Goal: Transaction & Acquisition: Purchase product/service

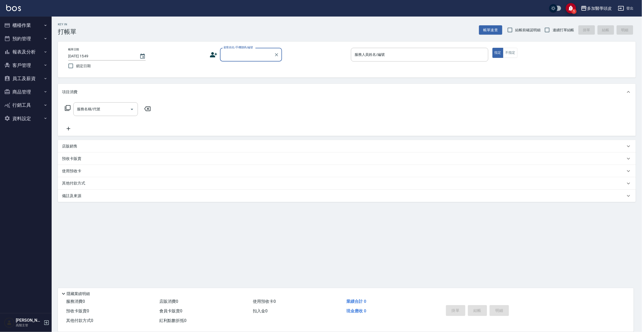
click at [240, 54] on input "顧客姓名/手機號碼/編號" at bounding box center [247, 54] width 50 height 9
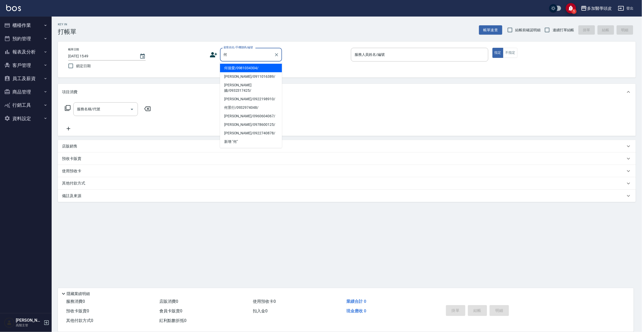
drag, startPoint x: 235, startPoint y: 67, endPoint x: 251, endPoint y: 62, distance: 17.3
click at [235, 67] on li "何循愛/0981034304/" at bounding box center [251, 68] width 62 height 9
type input "何循愛/0981034304/"
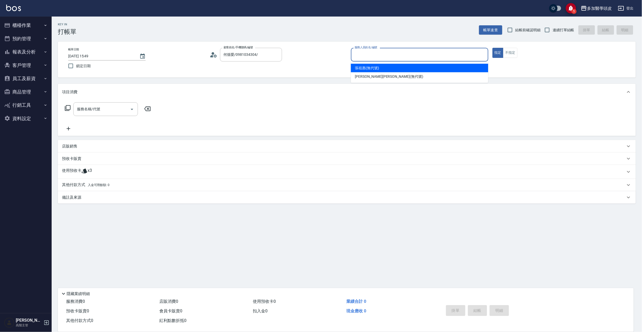
click at [368, 53] on input "服務人員姓名/編號" at bounding box center [420, 54] width 133 height 9
click at [366, 66] on span "[PERSON_NAME](無代號)" at bounding box center [367, 67] width 24 height 5
type input "[PERSON_NAME](無代號)"
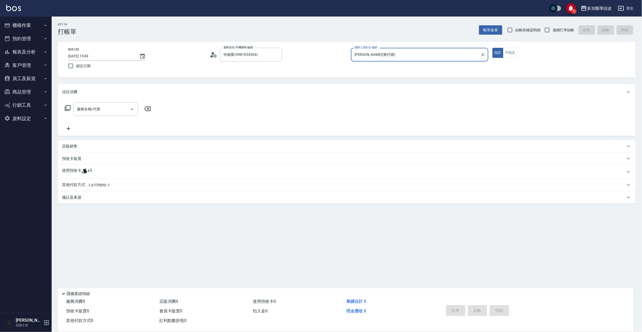
click at [82, 170] on div "使用預收卡 x3" at bounding box center [344, 172] width 564 height 8
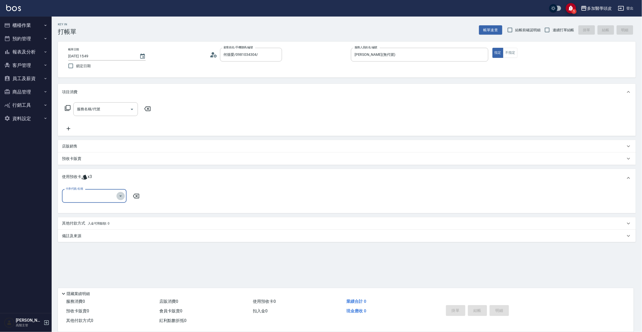
click at [121, 195] on icon "Open" at bounding box center [121, 196] width 6 height 6
click at [73, 147] on p "店販銷售" at bounding box center [70, 146] width 16 height 5
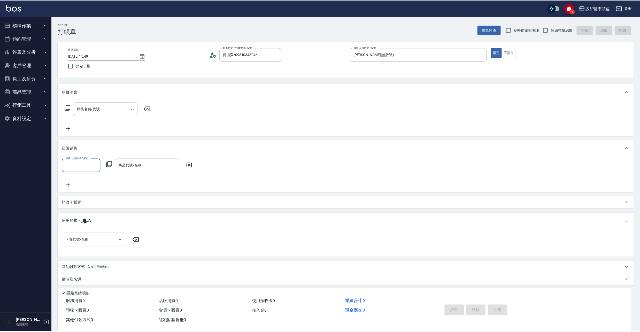
scroll to position [0, 0]
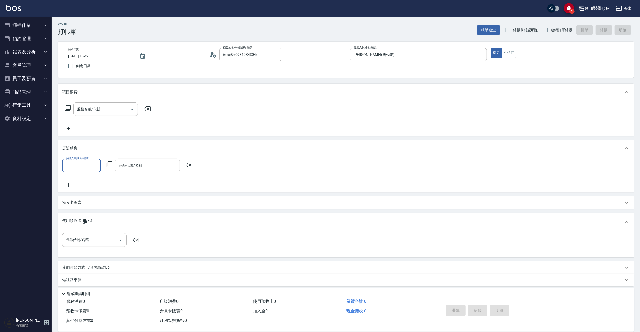
click at [96, 164] on input "服務人員姓名/編號" at bounding box center [81, 165] width 34 height 9
click at [91, 179] on div "[PERSON_NAME](無代號)" at bounding box center [81, 179] width 39 height 9
type input "[PERSON_NAME](無代號)"
click at [155, 167] on input "商品代號/名稱" at bounding box center [148, 165] width 60 height 9
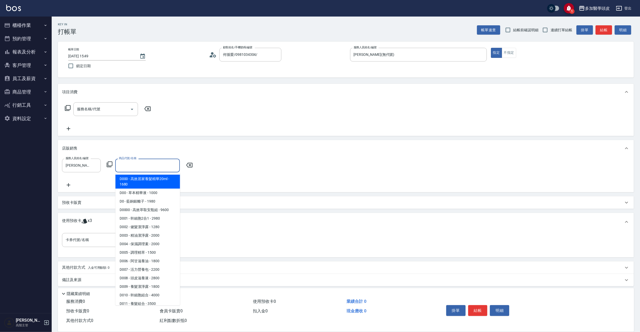
click at [158, 183] on span "D000 - 高效居家養髮精華20ml - 1680" at bounding box center [148, 182] width 65 height 14
type input "高效居家養髮精華20ml"
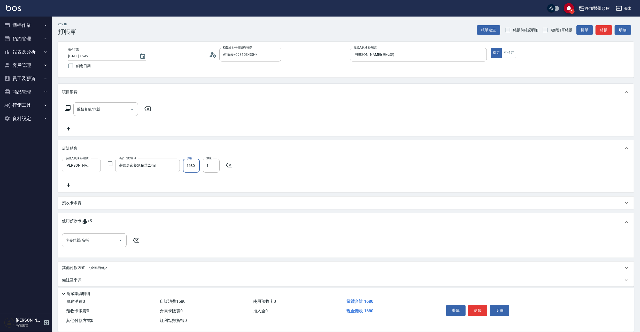
click at [195, 164] on input "1680" at bounding box center [191, 166] width 17 height 14
type input "1512"
click at [71, 126] on icon at bounding box center [68, 129] width 13 height 6
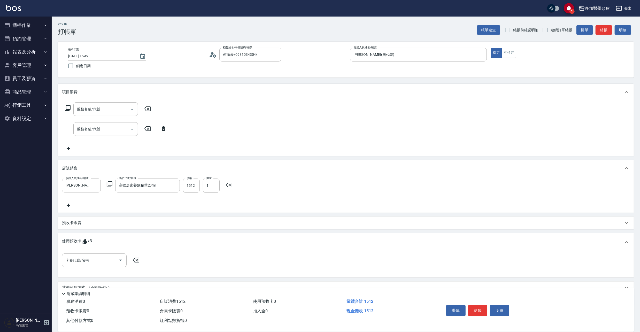
click at [70, 146] on icon at bounding box center [68, 148] width 13 height 6
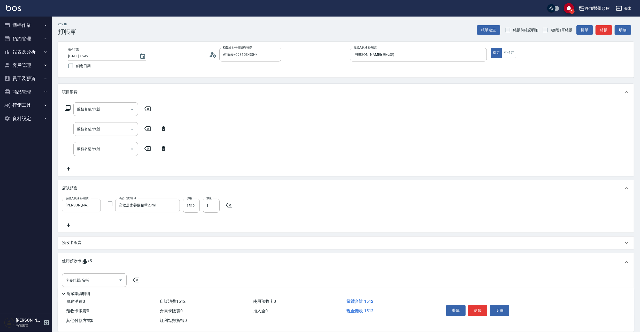
click at [148, 150] on icon at bounding box center [147, 148] width 6 height 5
click at [148, 128] on icon at bounding box center [147, 129] width 13 height 6
drag, startPoint x: 149, startPoint y: 148, endPoint x: 144, endPoint y: 145, distance: 6.4
click at [149, 149] on icon at bounding box center [147, 148] width 13 height 6
drag, startPoint x: 165, startPoint y: 126, endPoint x: 164, endPoint y: 131, distance: 4.7
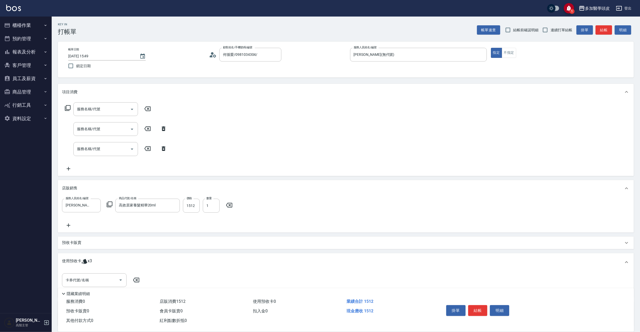
click at [165, 127] on icon at bounding box center [163, 129] width 13 height 6
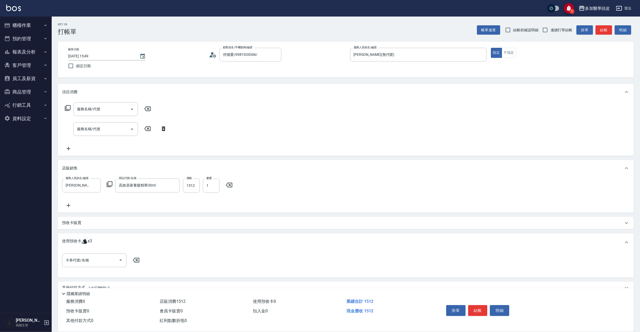
click at [163, 130] on icon at bounding box center [164, 128] width 4 height 5
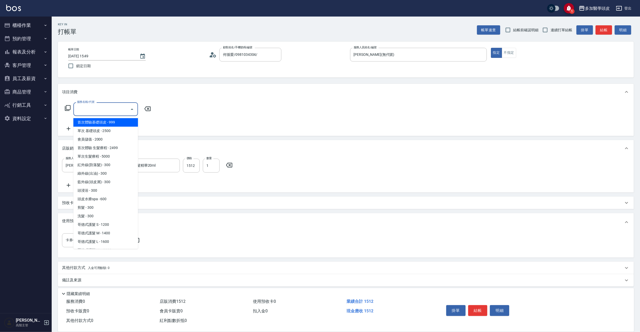
click at [109, 110] on input "服務名稱/代號" at bounding box center [102, 109] width 52 height 9
click at [126, 157] on span "單次生髮療程 - 5000" at bounding box center [105, 156] width 65 height 9
type input "單次生髮療程(B002)"
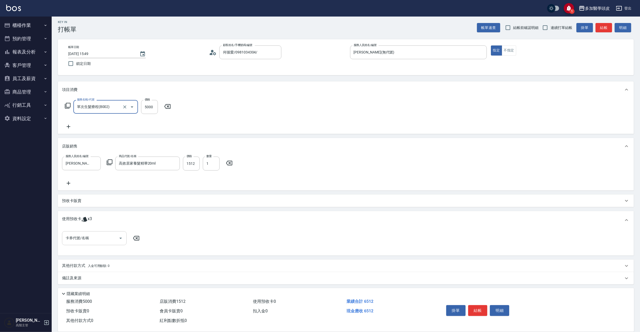
scroll to position [3, 0]
click at [103, 261] on div "其他付款方式 入金可用餘額: 0" at bounding box center [346, 265] width 576 height 12
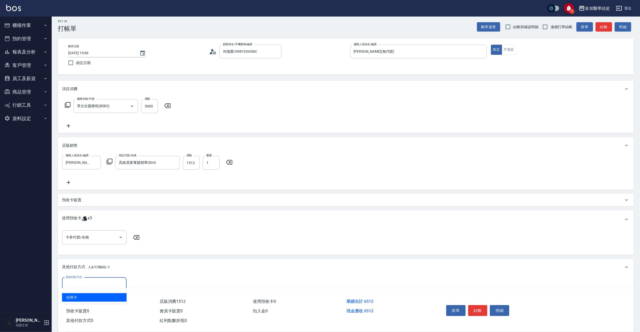
click at [119, 283] on input "其他付款方式" at bounding box center [94, 284] width 60 height 9
click at [91, 299] on span "信用卡" at bounding box center [94, 297] width 65 height 9
type input "信用卡"
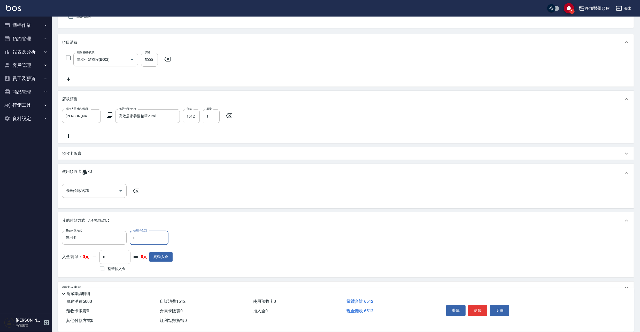
scroll to position [60, 0]
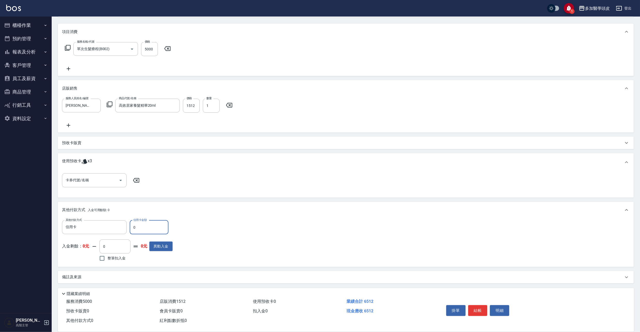
click at [142, 227] on input "0" at bounding box center [149, 227] width 39 height 14
type input "6512"
click at [479, 308] on button "結帳" at bounding box center [477, 310] width 19 height 11
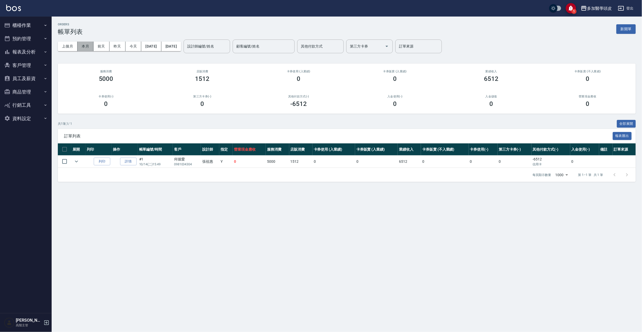
click at [81, 47] on button "本月" at bounding box center [86, 47] width 16 height 10
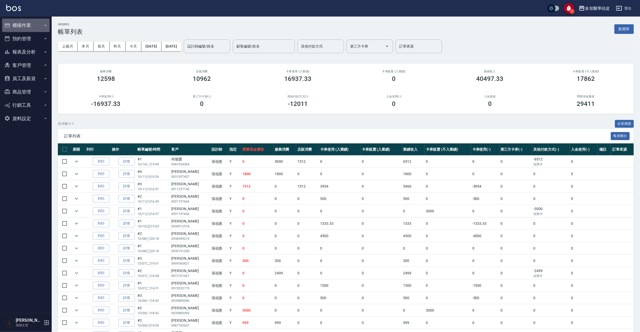
drag, startPoint x: 25, startPoint y: 20, endPoint x: 23, endPoint y: 23, distance: 3.7
click at [23, 23] on button "櫃檯作業" at bounding box center [26, 25] width 48 height 13
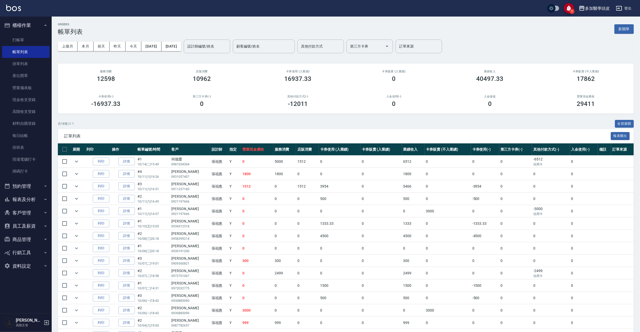
click at [23, 23] on button "櫃檯作業" at bounding box center [26, 25] width 48 height 13
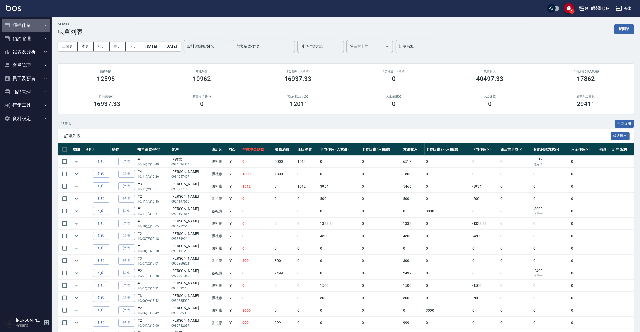
click at [17, 27] on button "櫃檯作業" at bounding box center [26, 25] width 48 height 13
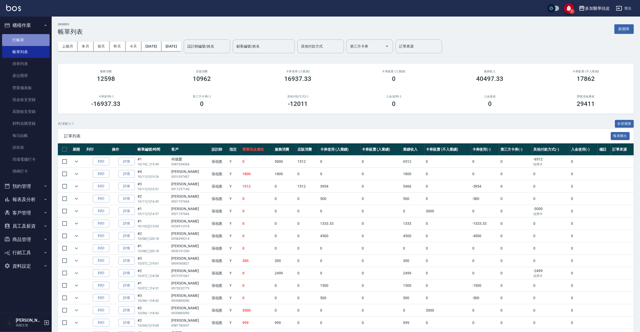
click at [26, 36] on link "打帳單" at bounding box center [26, 40] width 48 height 12
